Goal: Task Accomplishment & Management: Use online tool/utility

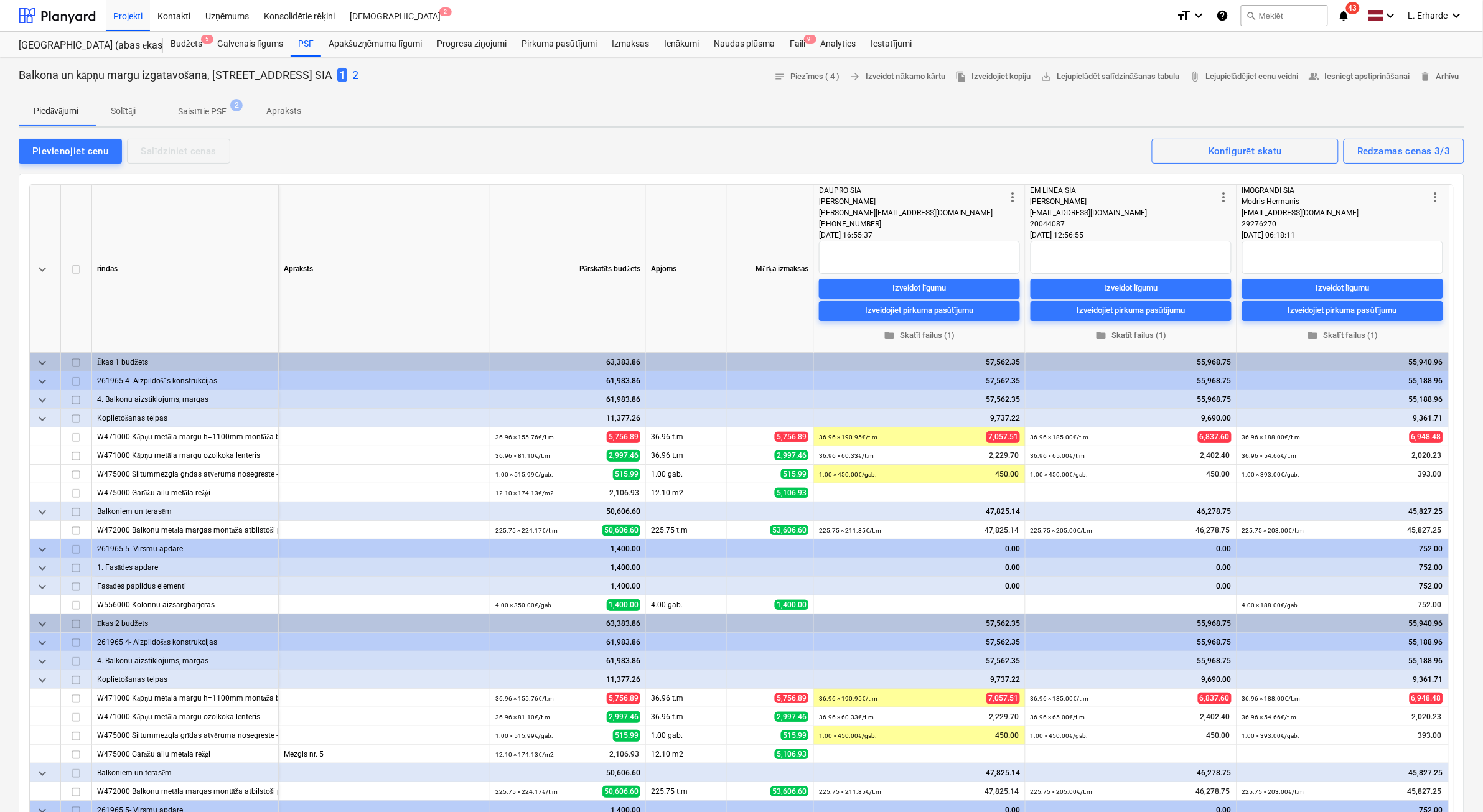
click at [359, 73] on p "2" at bounding box center [355, 75] width 6 height 15
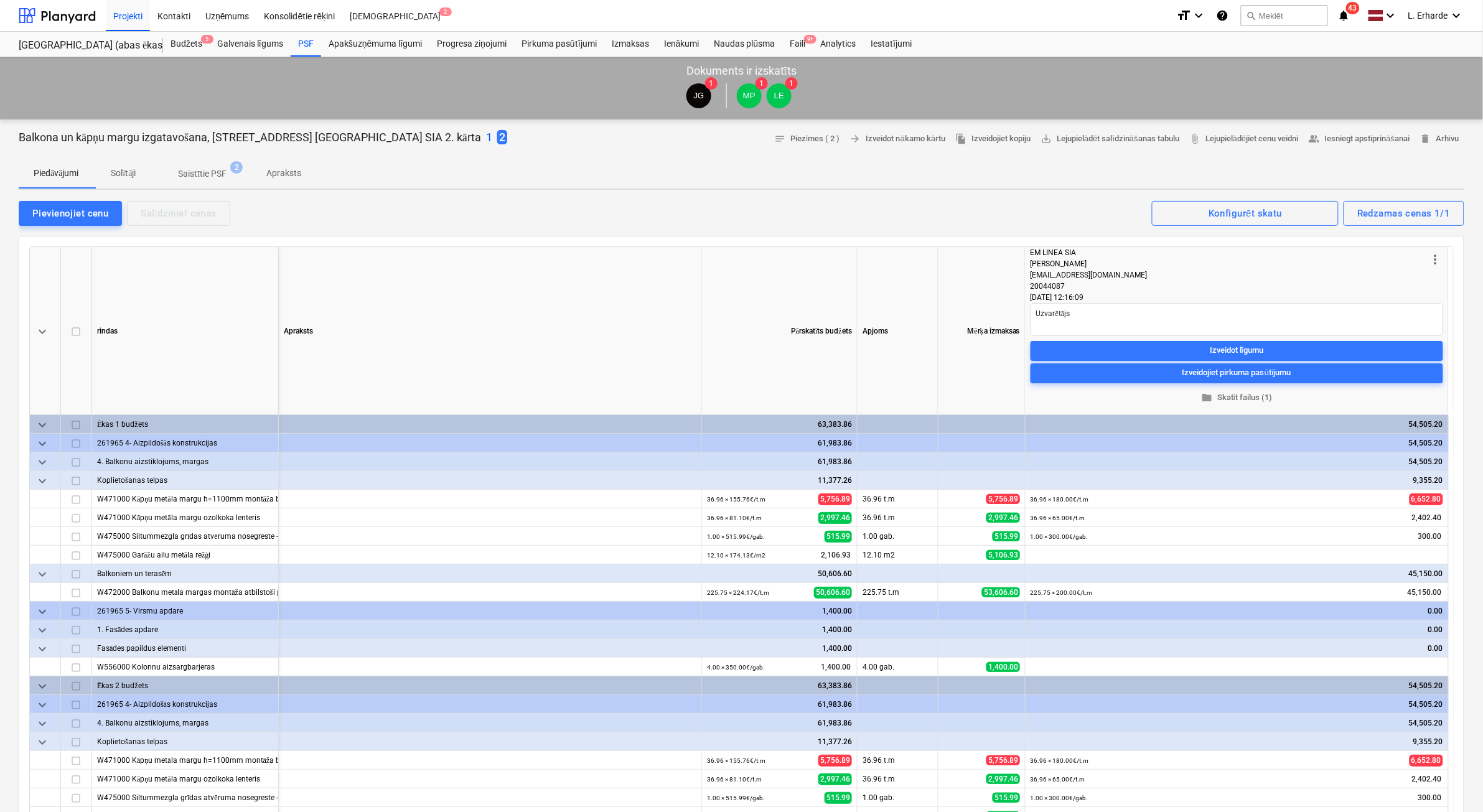
type textarea "x"
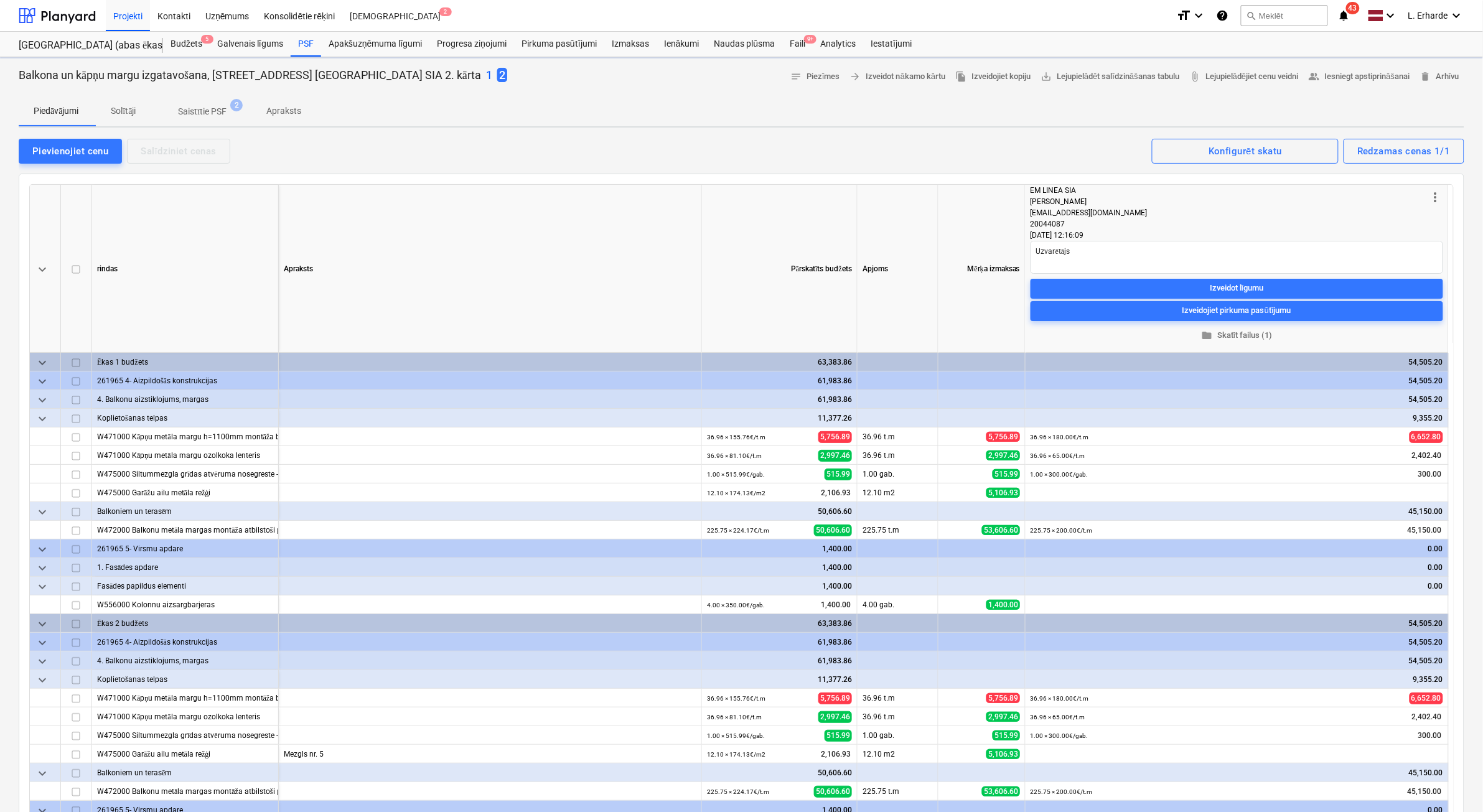
type textarea "x"
